Goal: Book appointment/travel/reservation

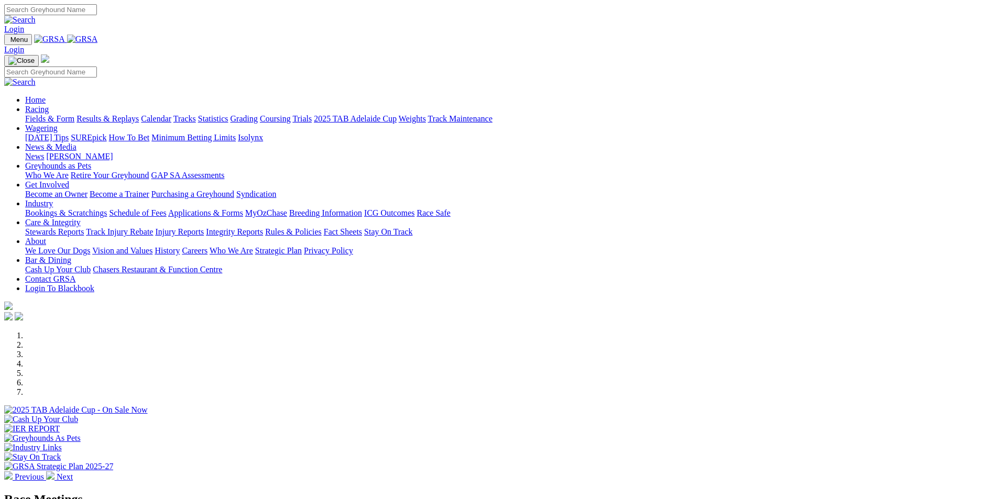
scroll to position [367, 0]
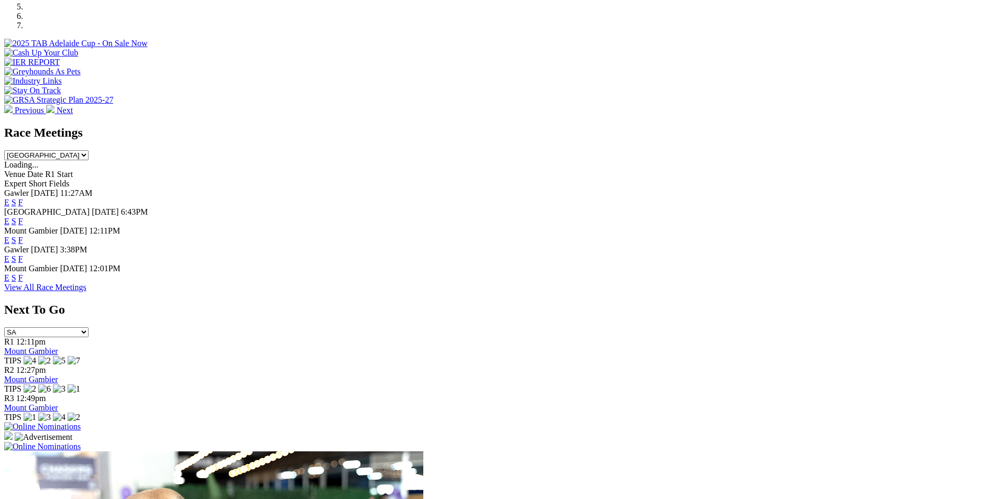
click at [86, 292] on link "View All Race Meetings" at bounding box center [45, 287] width 82 height 9
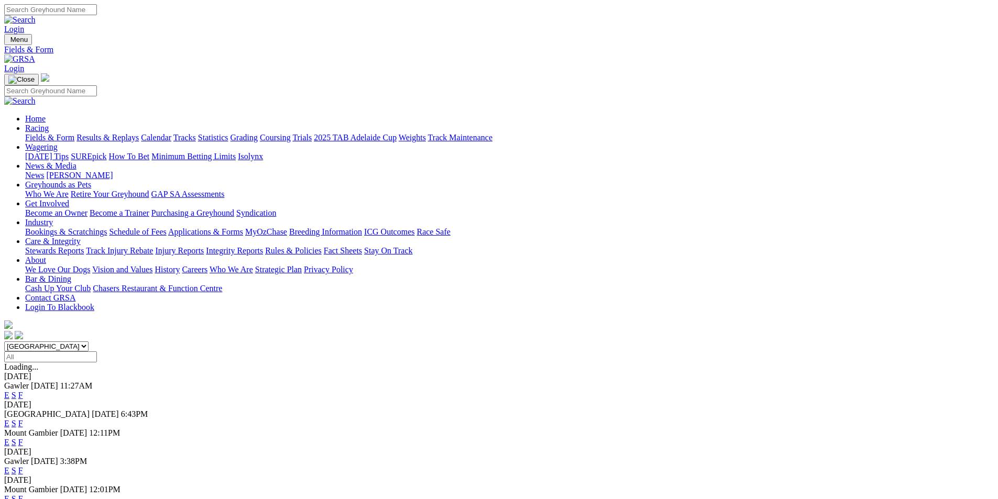
click at [397, 133] on link "2025 TAB Adelaide Cup" at bounding box center [355, 137] width 83 height 9
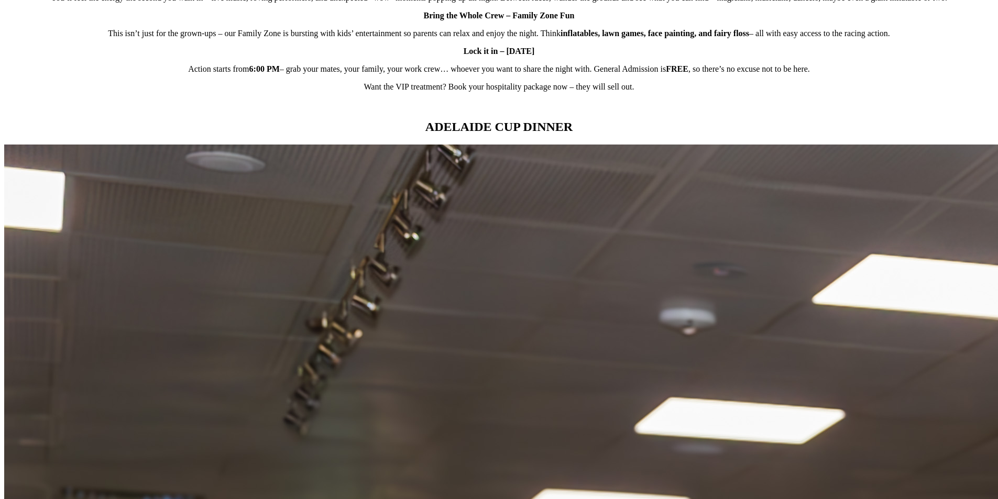
scroll to position [943, 0]
